Goal: Obtain resource: Download file/media

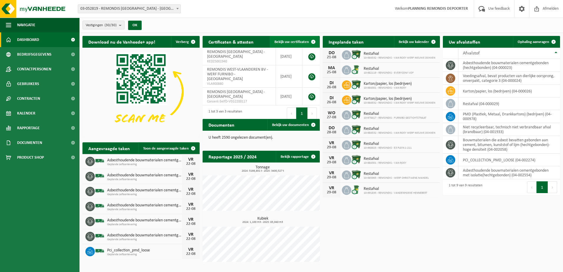
click at [293, 38] on link "Bekijk uw certificaten" at bounding box center [295, 42] width 50 height 12
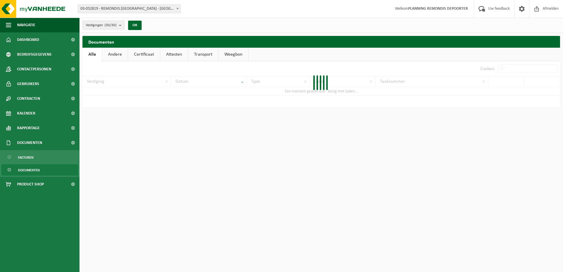
click at [524, 66] on div at bounding box center [322, 84] width 478 height 46
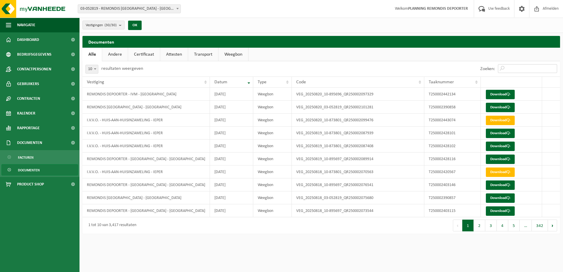
click at [517, 69] on input "Zoeken:" at bounding box center [527, 68] width 59 height 9
paste input "T250000115144"
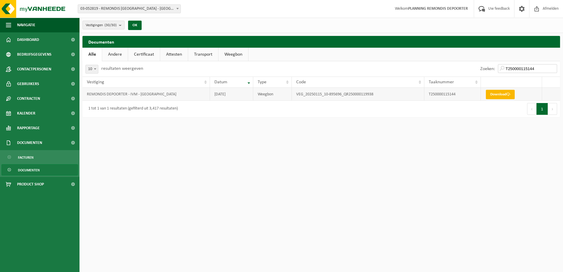
type input "T250000115144"
click at [501, 92] on link "Download" at bounding box center [500, 94] width 29 height 9
